Goal: Information Seeking & Learning: Learn about a topic

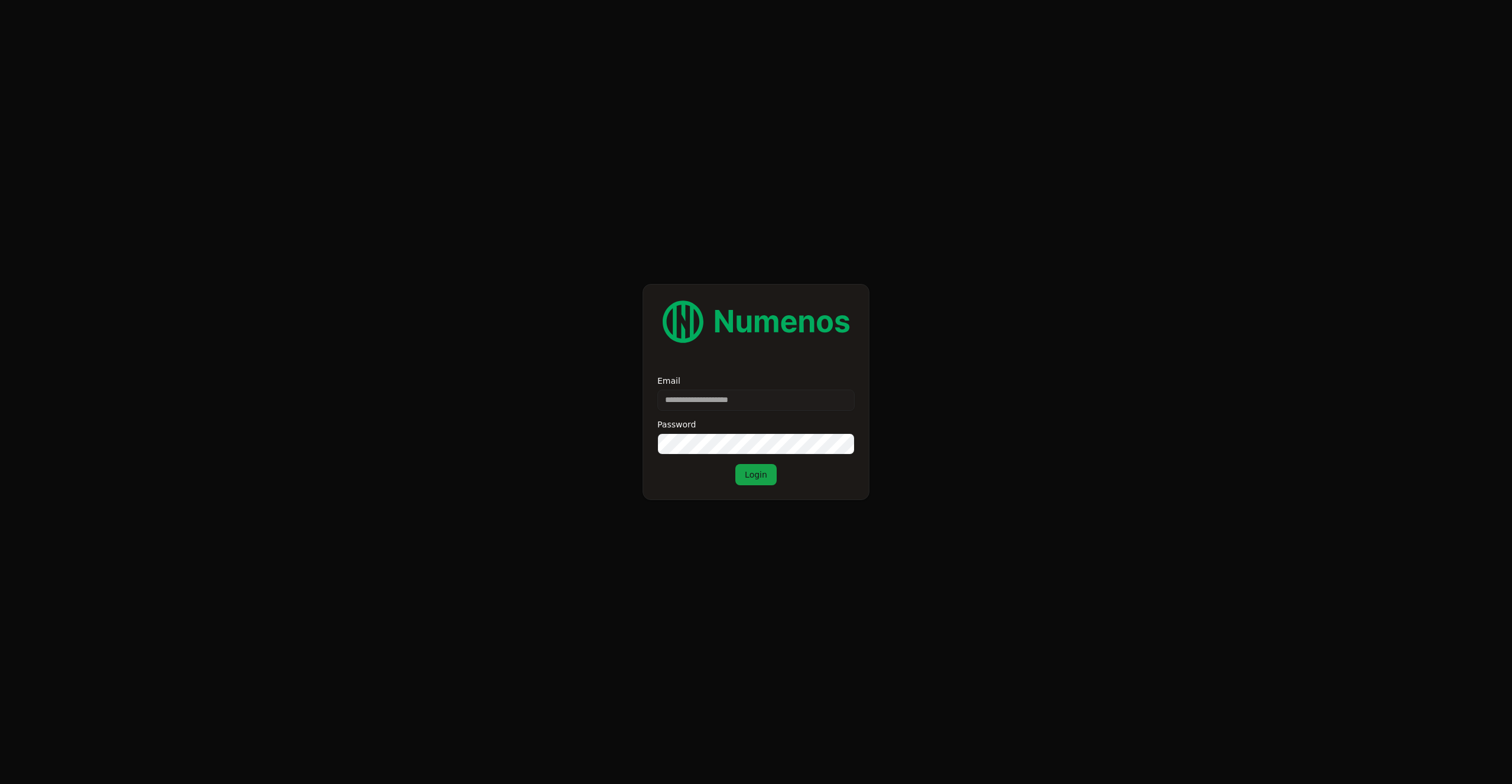
type input "**********"
click at [762, 478] on button "Login" at bounding box center [756, 474] width 41 height 21
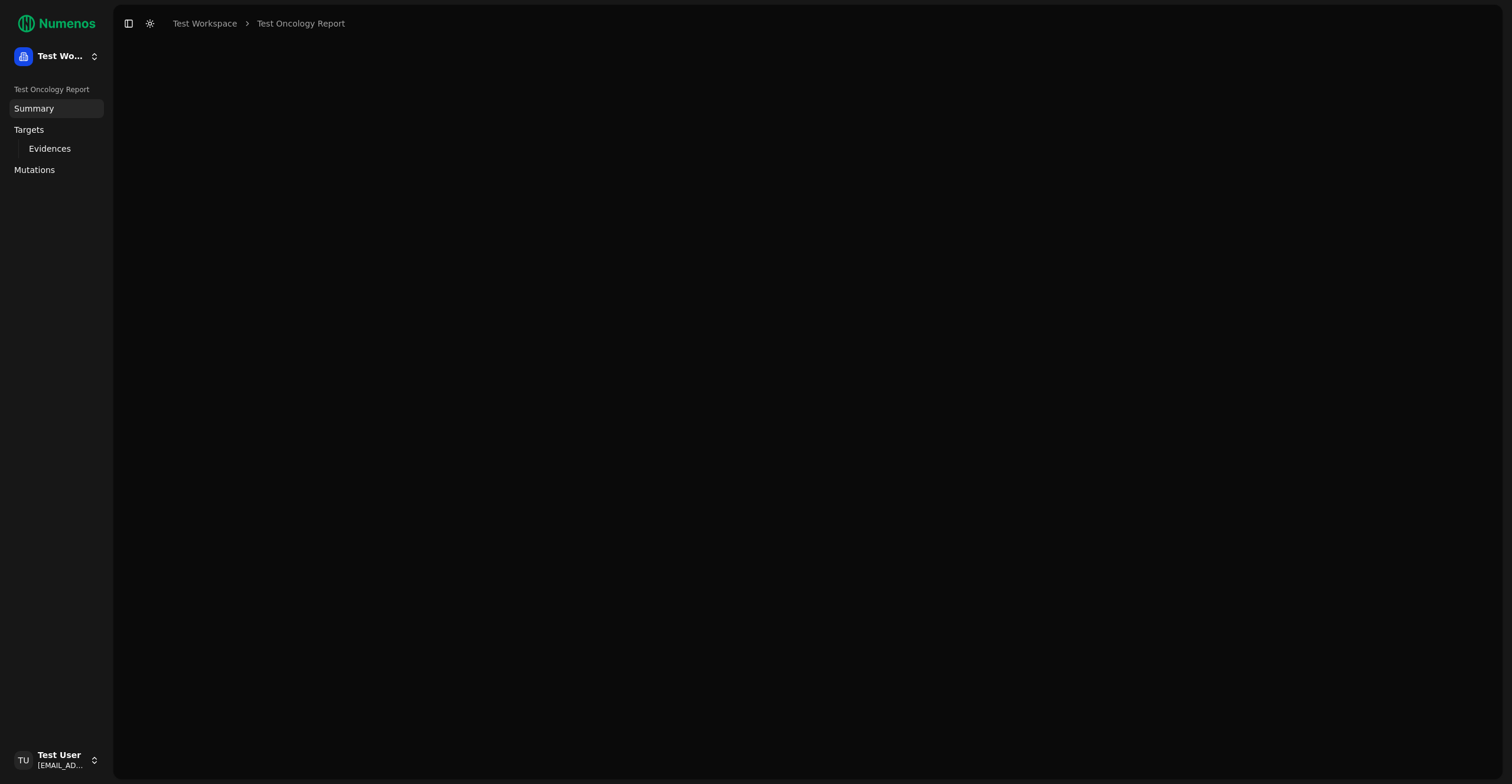
click at [42, 173] on span "Mutations" at bounding box center [34, 170] width 41 height 12
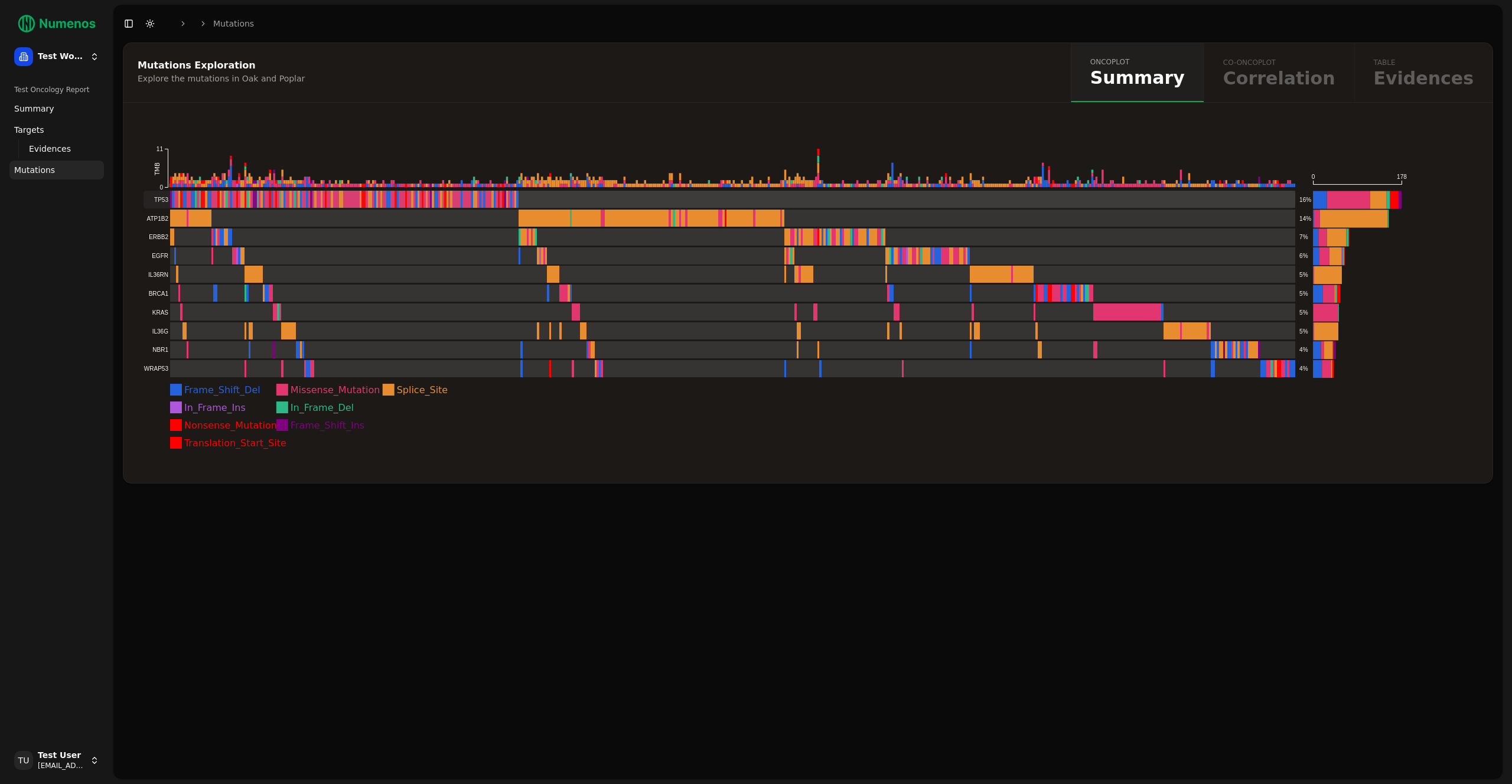
click at [560, 197] on rect at bounding box center [720, 199] width 1152 height 18
